Goal: Transaction & Acquisition: Register for event/course

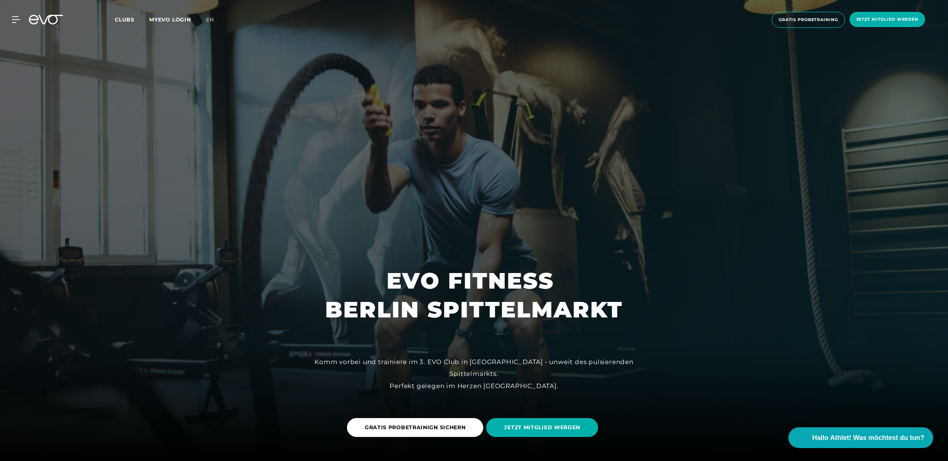
click at [131, 20] on span "Clubs" at bounding box center [125, 19] width 20 height 7
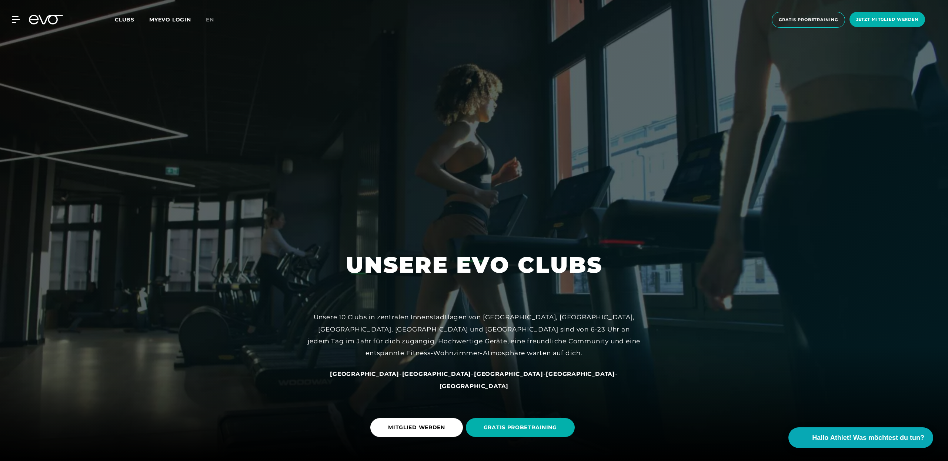
click at [216, 23] on link "en" at bounding box center [214, 20] width 17 height 9
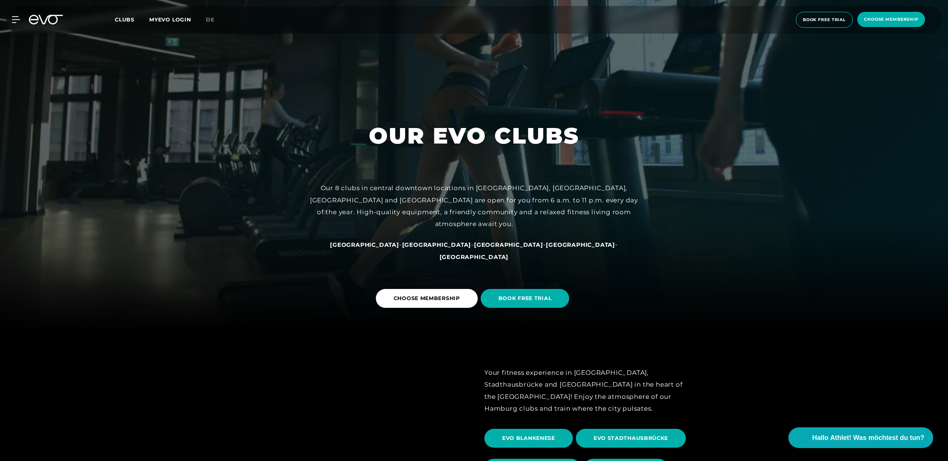
scroll to position [130, 0]
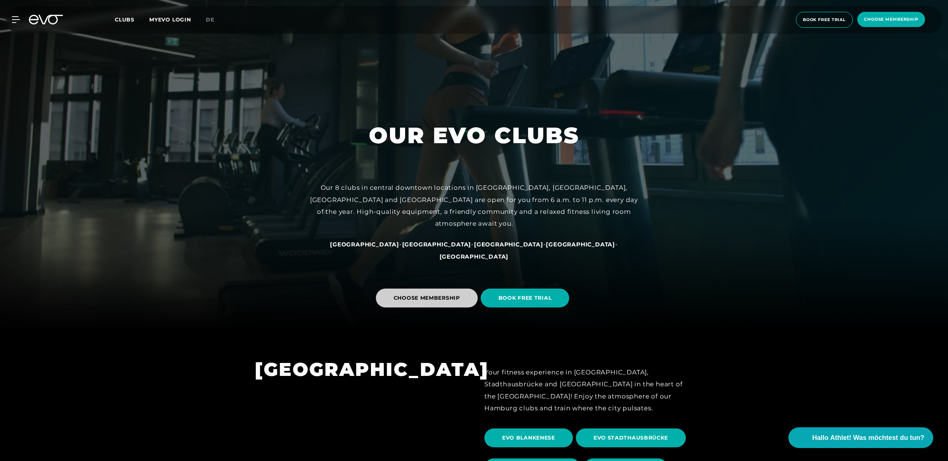
click at [430, 307] on span "CHOOSE MEMBERSHIP" at bounding box center [427, 298] width 102 height 19
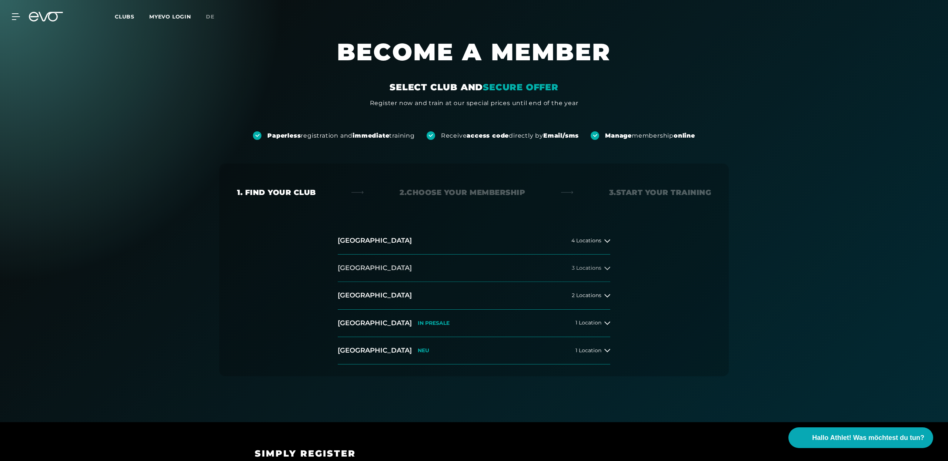
click at [602, 275] on button "[GEOGRAPHIC_DATA] 3 Locations" at bounding box center [474, 268] width 273 height 27
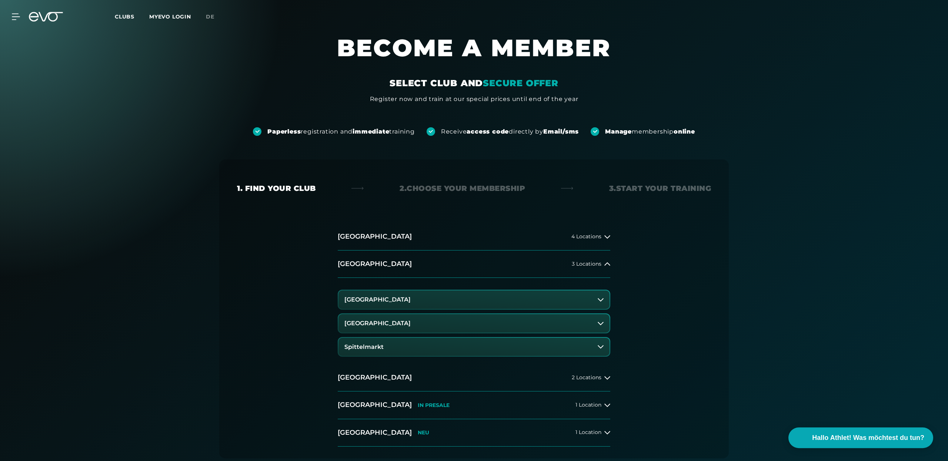
click at [579, 348] on button "Spittelmarkt" at bounding box center [473, 347] width 271 height 19
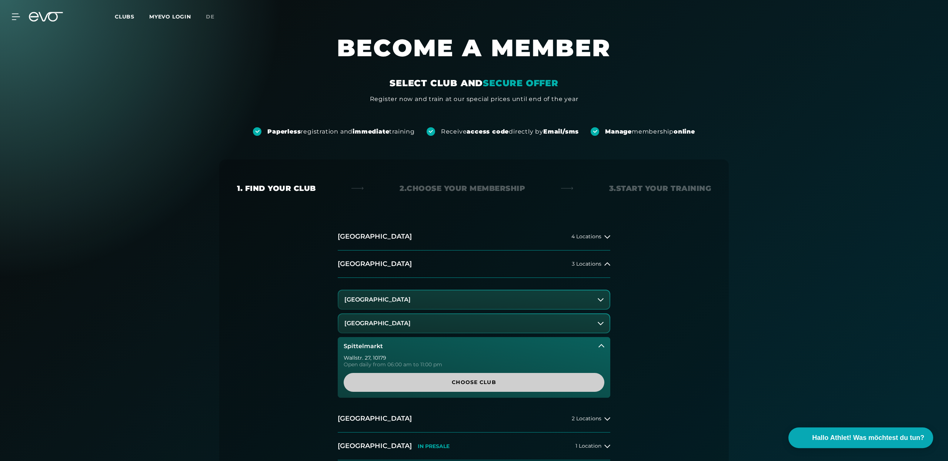
click at [570, 382] on span "Choose Club" at bounding box center [473, 383] width 225 height 8
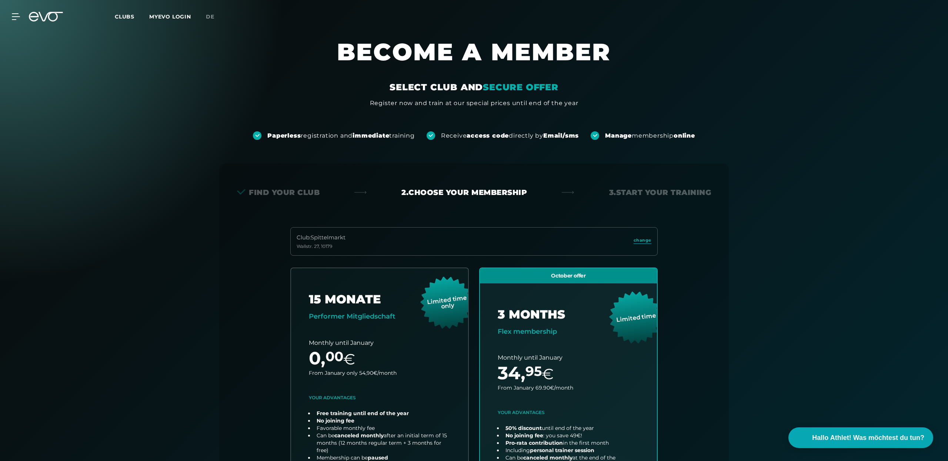
scroll to position [0, 0]
click at [162, 16] on link "MYEVO LOGIN" at bounding box center [170, 16] width 42 height 7
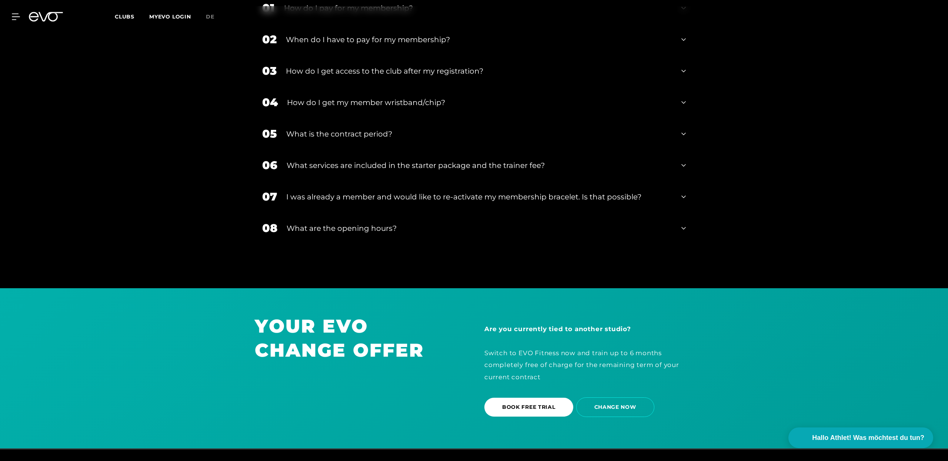
scroll to position [1523, 0]
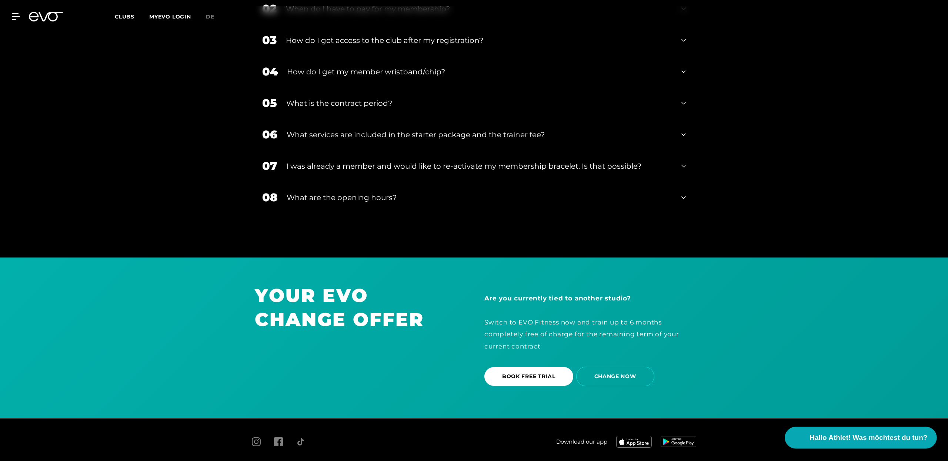
click at [880, 437] on span "Hallo Athlet! Was möchtest du tun?" at bounding box center [869, 438] width 118 height 10
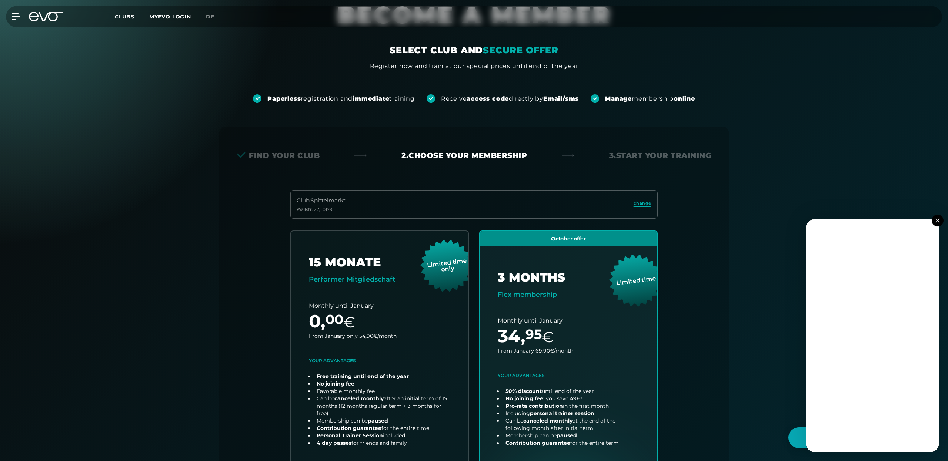
scroll to position [0, 0]
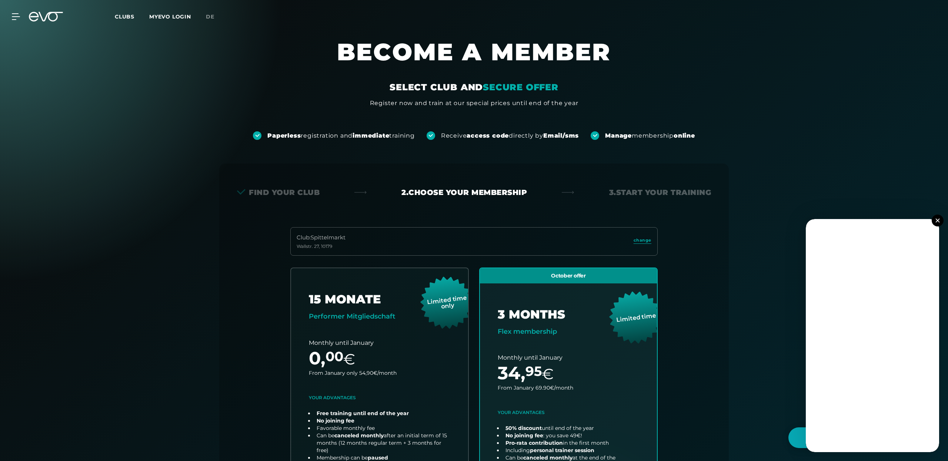
click at [20, 17] on div "MyEVO Login About Memberships free trial DAYPASS EVO Studios [GEOGRAPHIC_DATA] …" at bounding box center [12, 16] width 26 height 7
click at [152, 17] on link "MYEVO LOGIN" at bounding box center [170, 16] width 42 height 7
click at [44, 18] on icon at bounding box center [46, 17] width 34 height 10
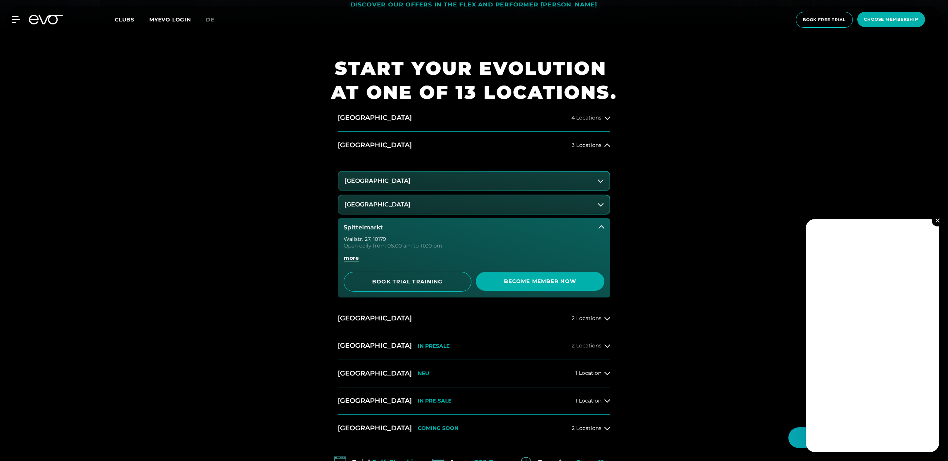
scroll to position [429, 0]
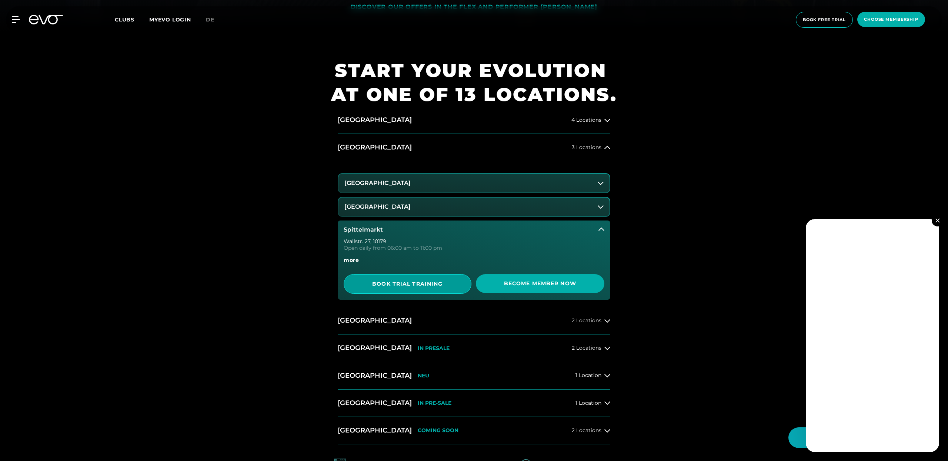
click at [385, 280] on span "BOOK TRIAL TRAINING" at bounding box center [408, 284] width 128 height 20
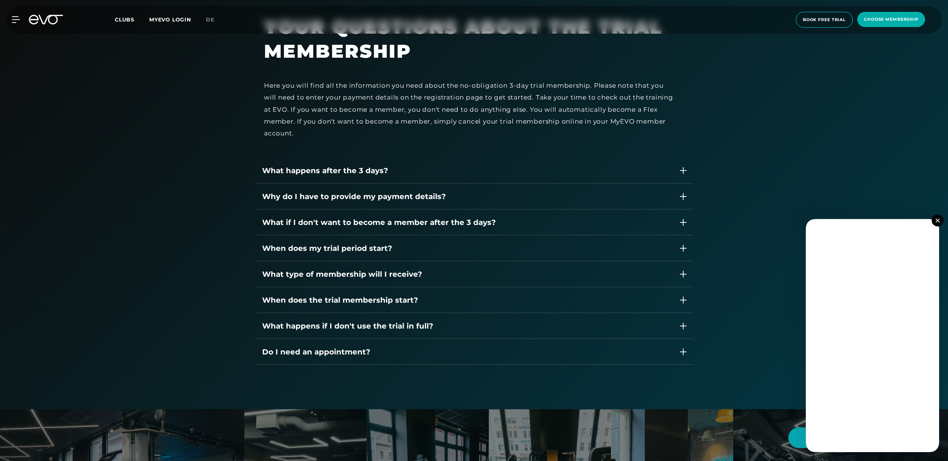
scroll to position [1196, 0]
click at [408, 174] on div "What happens after the 3 days?" at bounding box center [466, 169] width 409 height 11
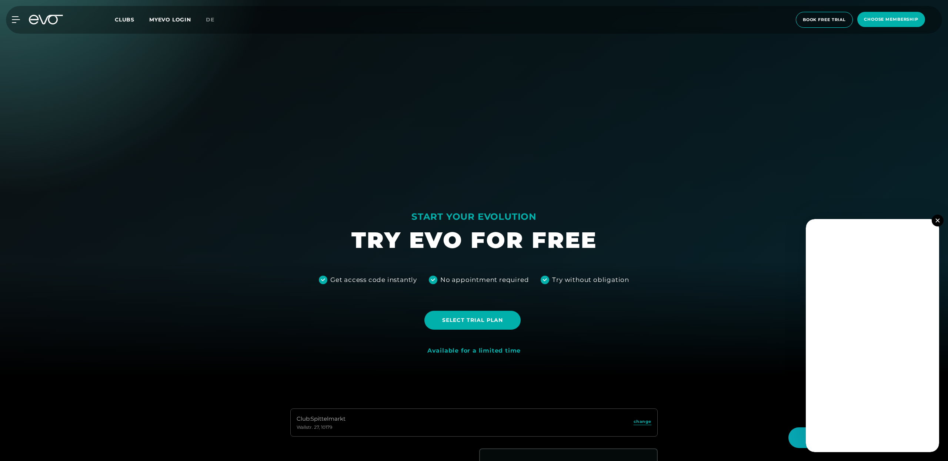
scroll to position [84, 0]
click at [126, 17] on span "Clubs" at bounding box center [125, 19] width 20 height 7
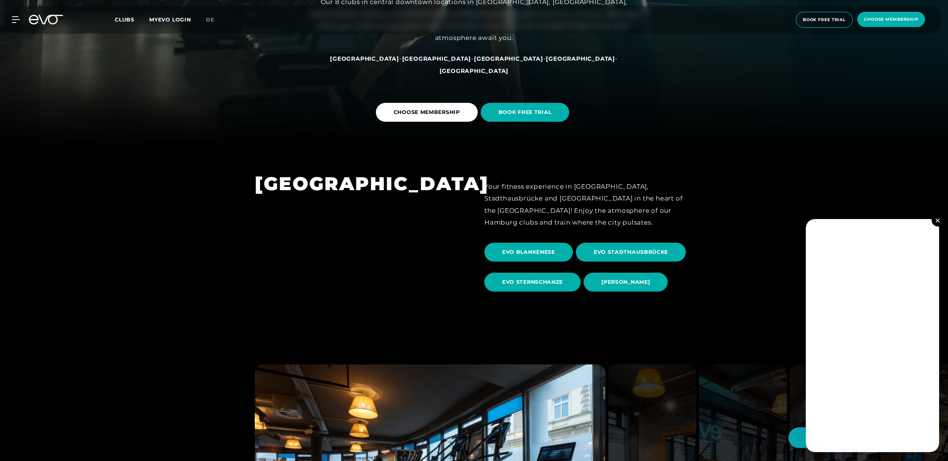
scroll to position [316, 0]
